Goal: Task Accomplishment & Management: Manage account settings

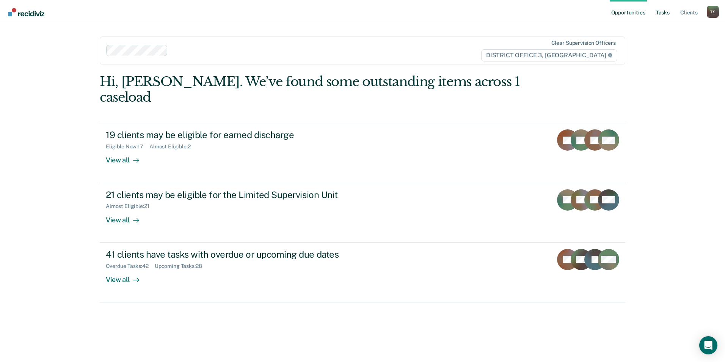
click at [665, 12] on link "Tasks" at bounding box center [662, 12] width 17 height 24
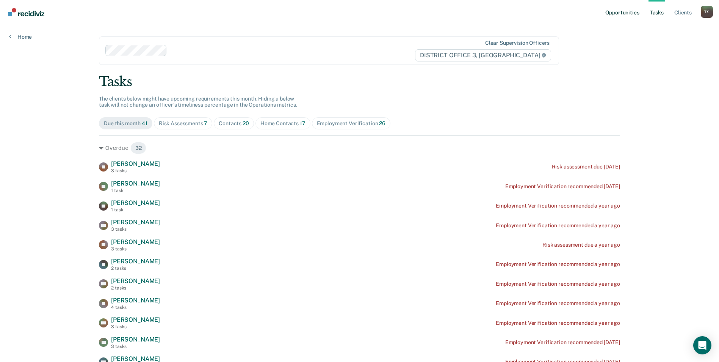
click at [613, 11] on link "Opportunities" at bounding box center [622, 12] width 37 height 24
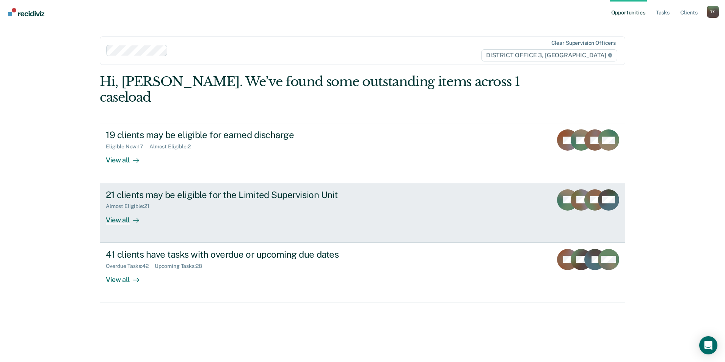
click at [127, 209] on div "View all" at bounding box center [127, 216] width 42 height 15
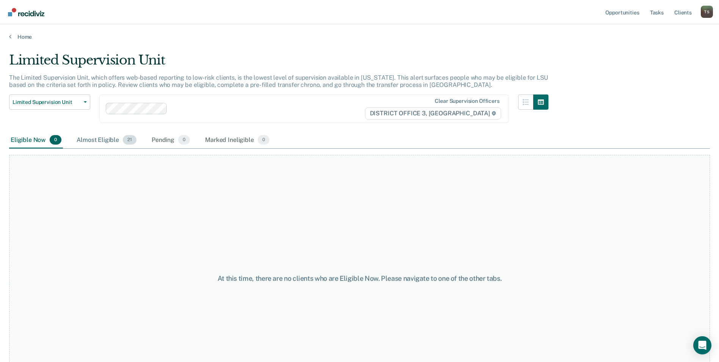
click at [100, 142] on div "Almost Eligible 21" at bounding box center [106, 140] width 63 height 17
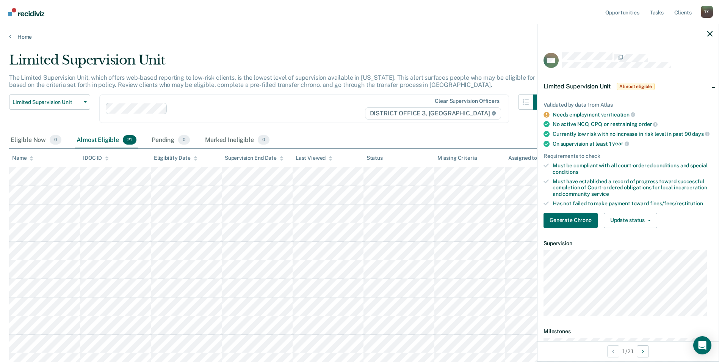
click at [331, 130] on div "Limited Supervision Unit Release from Supervision Earned Discharge Limited Supe…" at bounding box center [279, 113] width 540 height 38
click at [710, 35] on icon "button" at bounding box center [709, 33] width 5 height 5
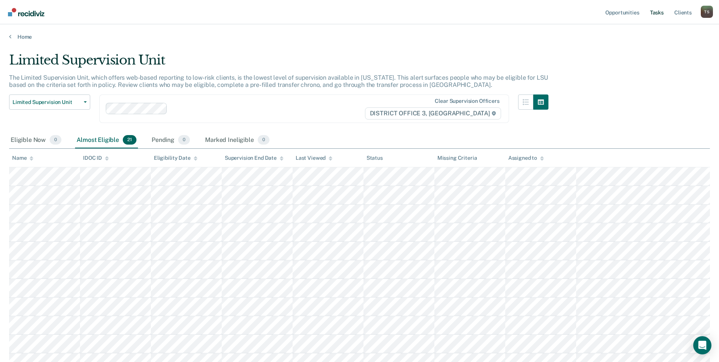
click at [659, 13] on link "Tasks" at bounding box center [657, 12] width 17 height 24
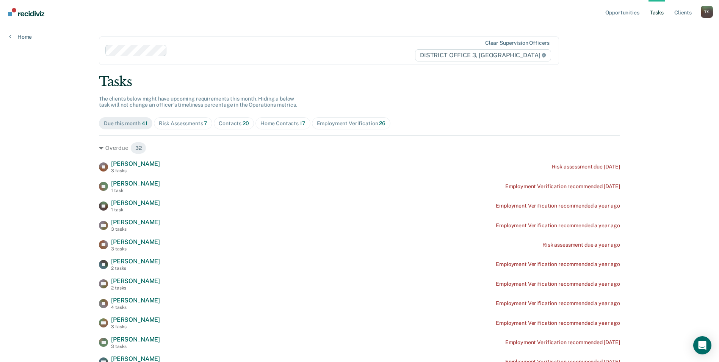
click at [183, 122] on div "Risk Assessments 7" at bounding box center [183, 123] width 49 height 6
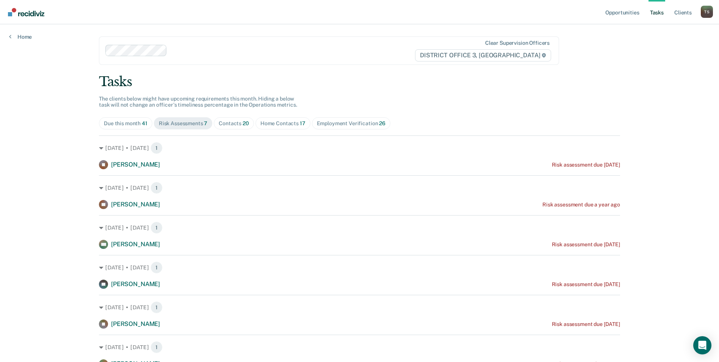
click at [331, 125] on div "Employment Verification 26" at bounding box center [351, 123] width 69 height 6
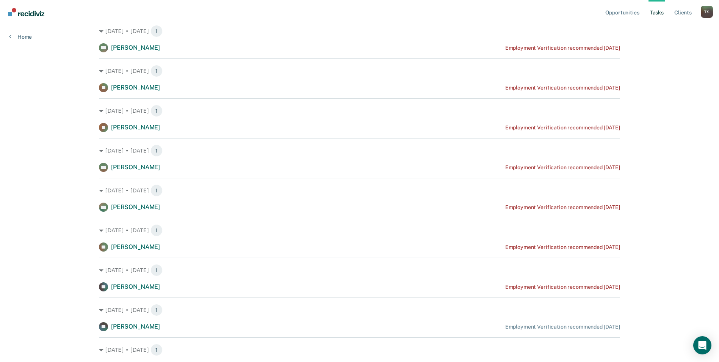
scroll to position [757, 0]
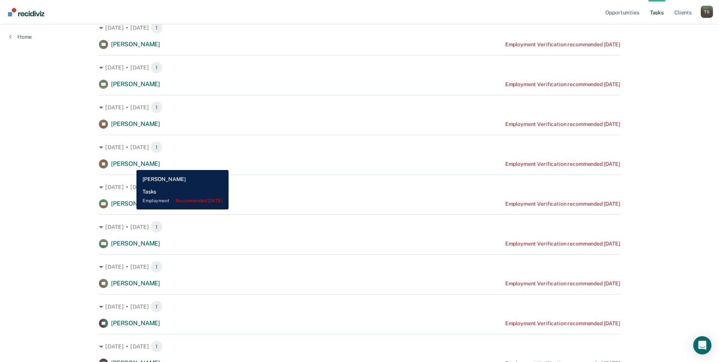
click at [131, 164] on span "[PERSON_NAME]" at bounding box center [135, 163] width 49 height 7
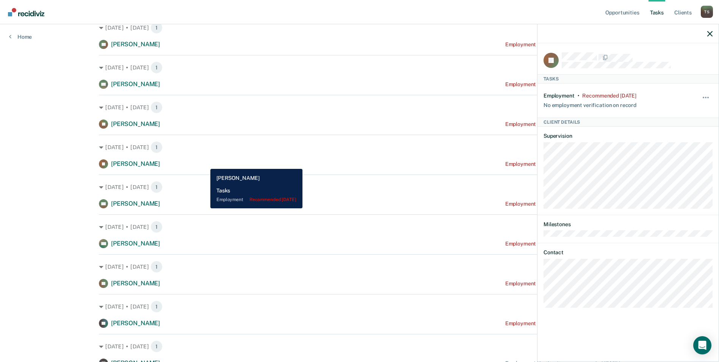
click at [205, 163] on div "[PERSON_NAME] [PERSON_NAME] Employment Verification recommended [DATE]" at bounding box center [359, 163] width 521 height 9
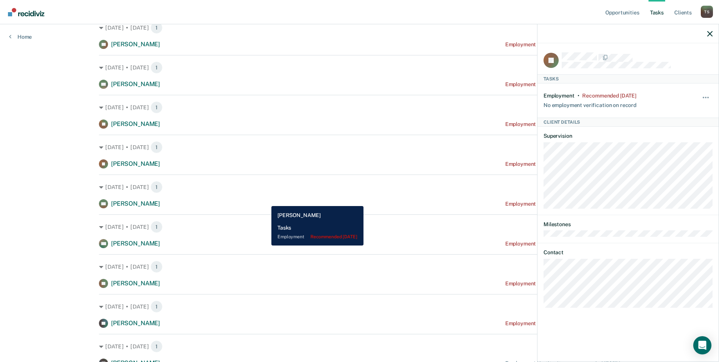
click at [266, 200] on div "[PERSON_NAME] Employment Verification recommended [DATE]" at bounding box center [359, 203] width 521 height 9
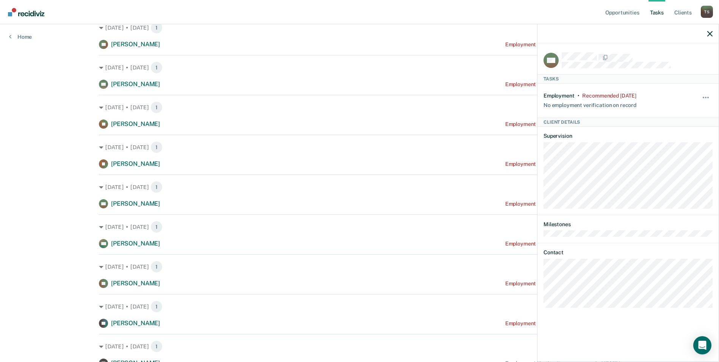
click at [265, 198] on div "[DATE] • [DATE] 1 [PERSON_NAME] Employment Verification recommended [DATE]" at bounding box center [359, 191] width 521 height 34
click at [709, 34] on icon "button" at bounding box center [709, 33] width 5 height 5
